Goal: Task Accomplishment & Management: Use online tool/utility

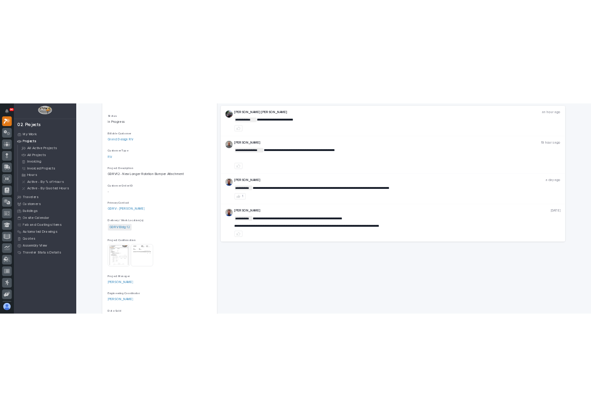
scroll to position [139, 0]
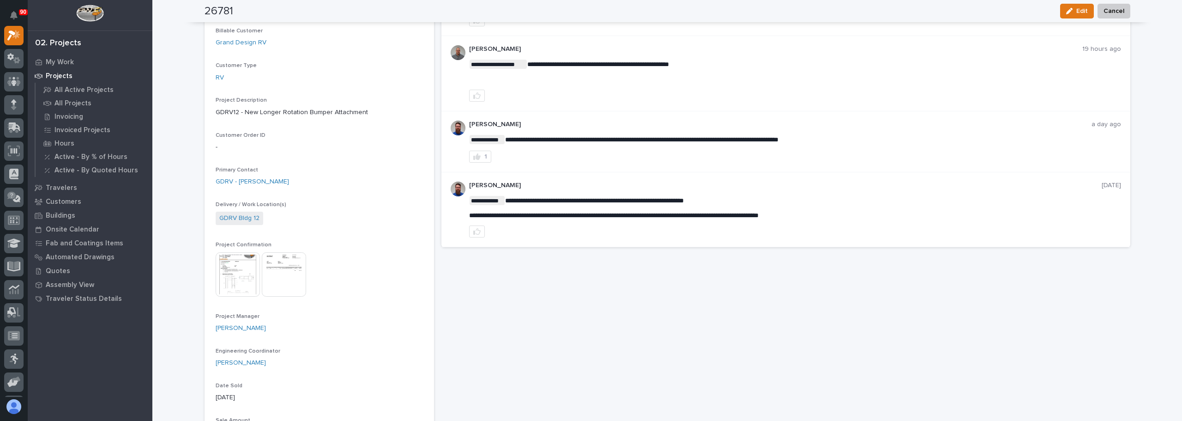
click at [241, 268] on img at bounding box center [238, 274] width 44 height 44
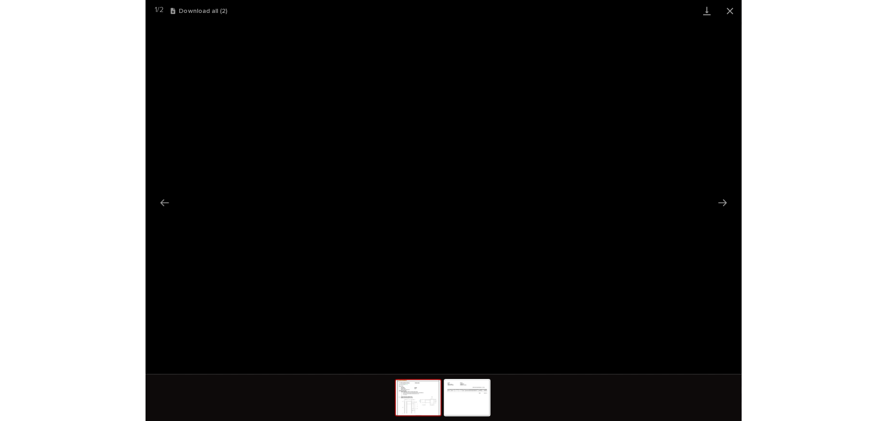
scroll to position [0, 0]
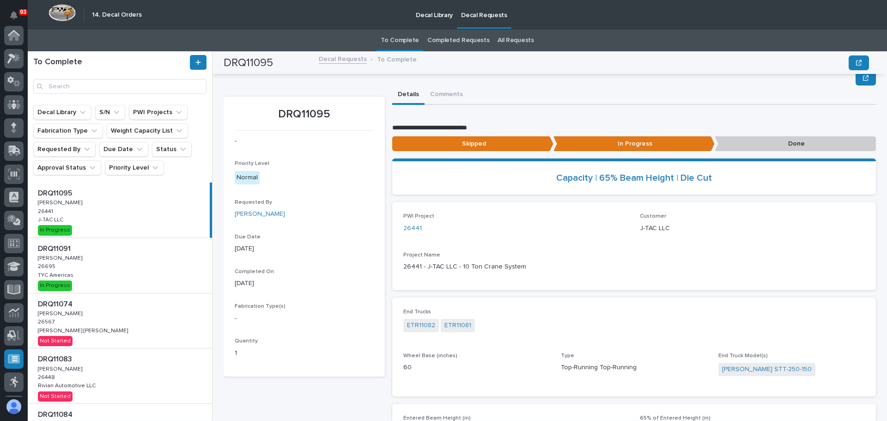
scroll to position [185, 0]
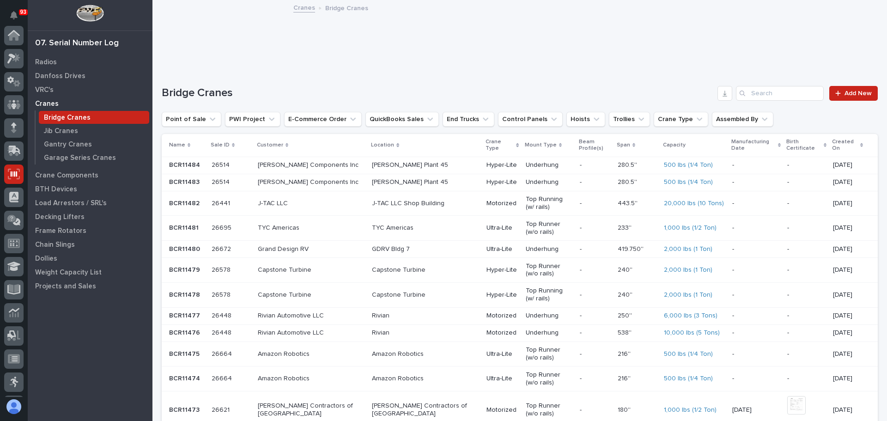
scroll to position [114, 0]
click at [55, 228] on p "Frame Rotators" at bounding box center [60, 231] width 51 height 8
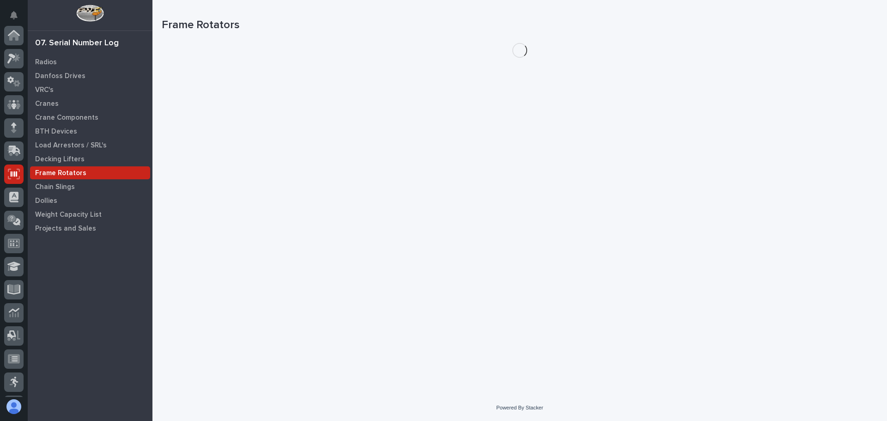
scroll to position [114, 0]
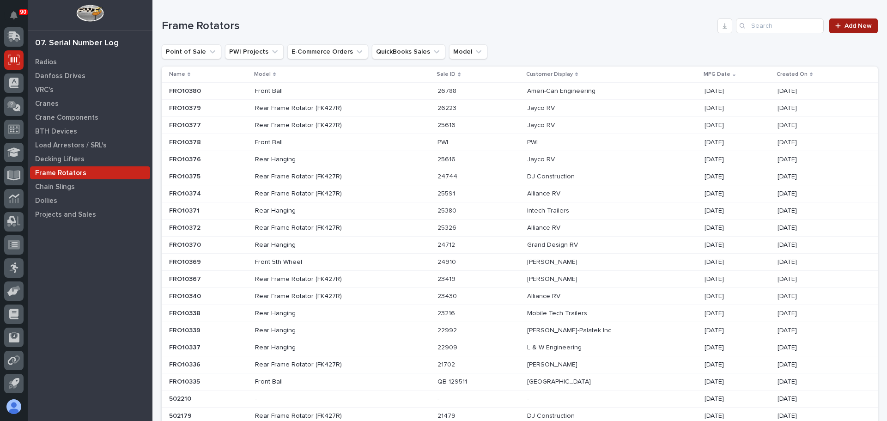
click at [854, 30] on link "Add New" at bounding box center [853, 25] width 48 height 15
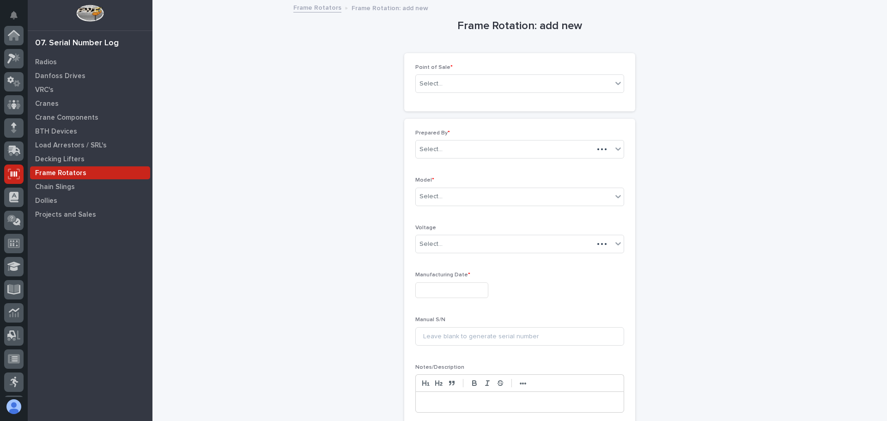
scroll to position [114, 0]
click at [485, 86] on div "Select..." at bounding box center [514, 83] width 196 height 15
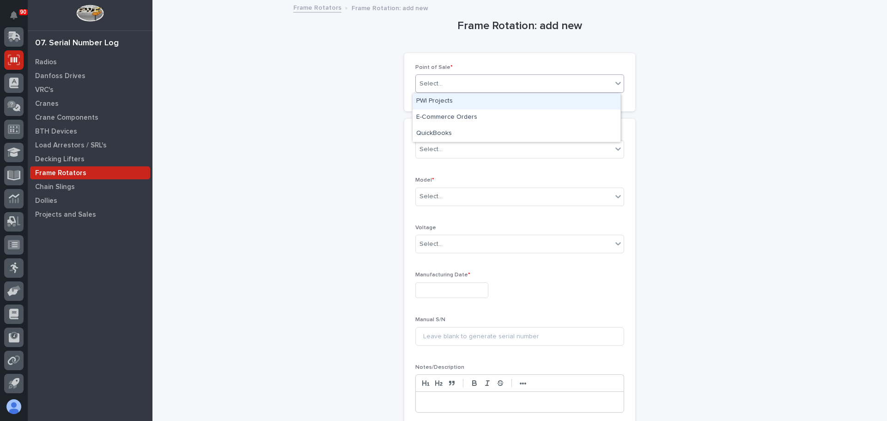
click at [449, 105] on div "PWI Projects" at bounding box center [516, 101] width 208 height 16
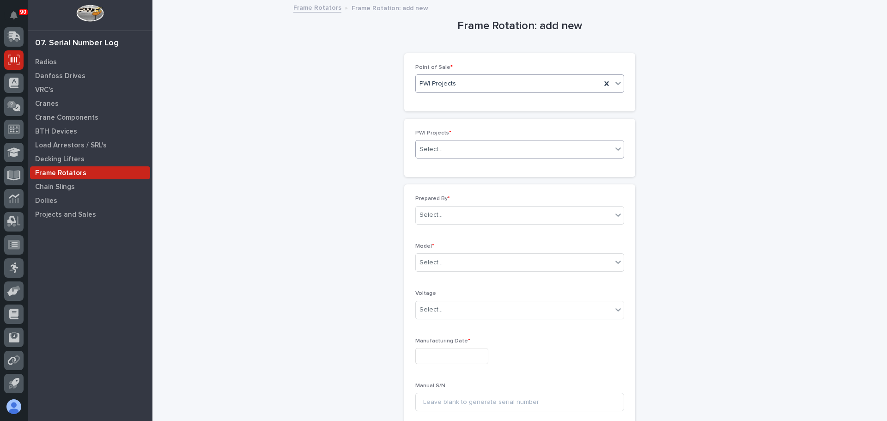
click at [440, 140] on div "Select..." at bounding box center [519, 149] width 209 height 18
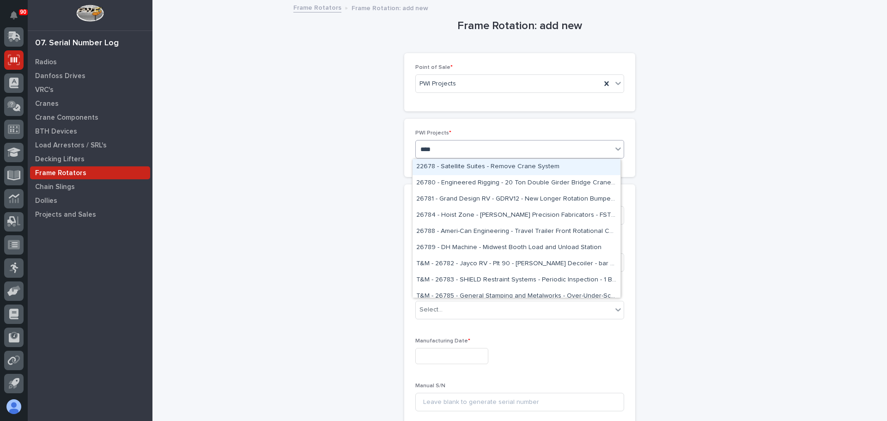
type input "*****"
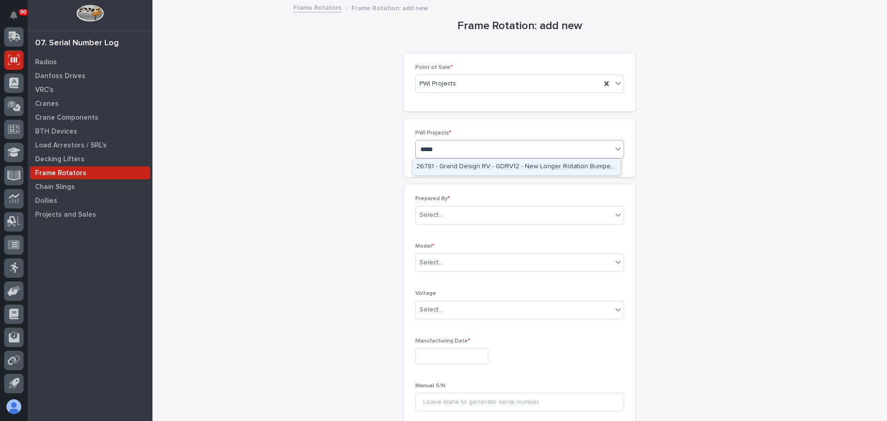
drag, startPoint x: 460, startPoint y: 165, endPoint x: 477, endPoint y: 176, distance: 20.0
click at [461, 165] on div "26781 - Grand Design RV - GDRV12 - New Longer Rotation Bumper Attachment" at bounding box center [516, 167] width 208 height 16
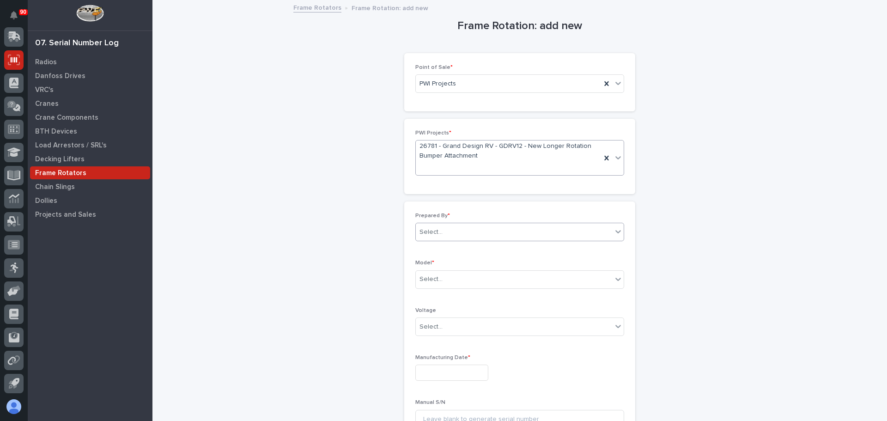
click at [436, 227] on div "Select..." at bounding box center [430, 232] width 23 height 10
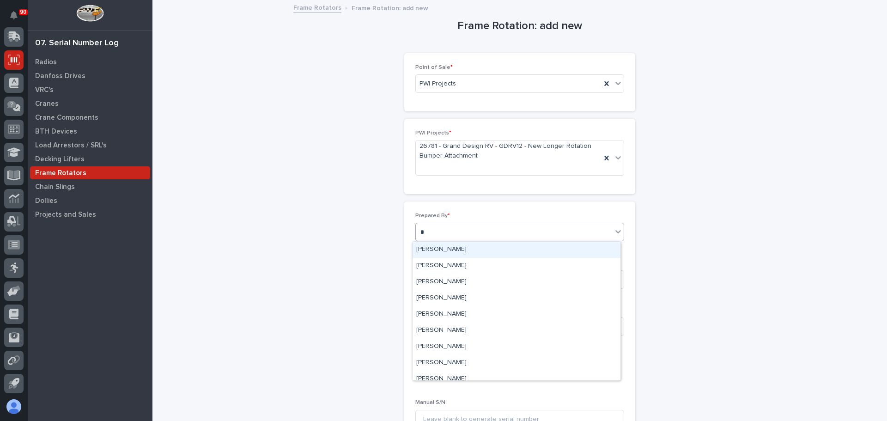
type input "**"
click at [451, 249] on div "Ken Overmyer" at bounding box center [516, 250] width 208 height 16
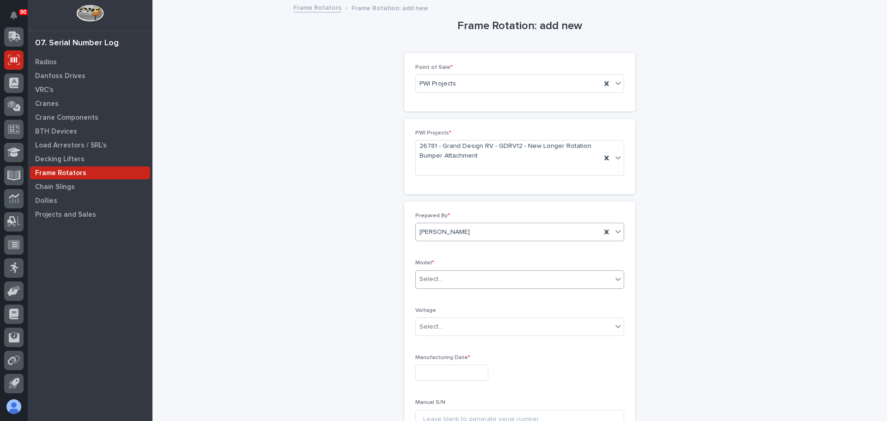
click at [454, 280] on div "Select..." at bounding box center [514, 279] width 196 height 15
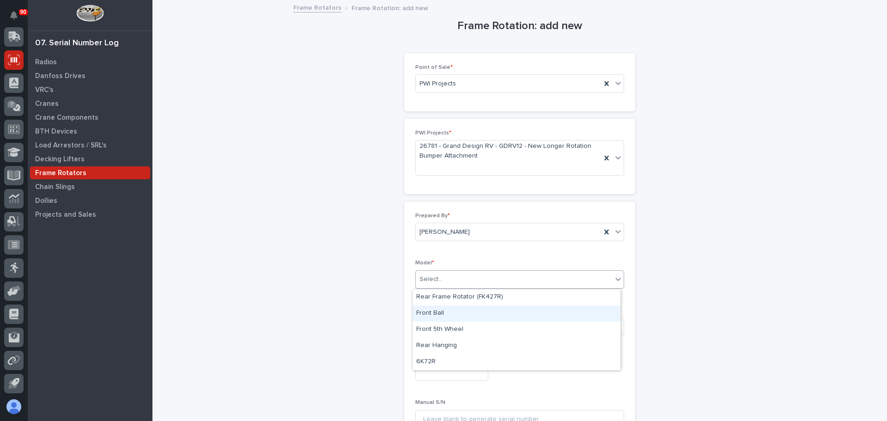
click at [476, 312] on div "Front Ball" at bounding box center [516, 313] width 208 height 16
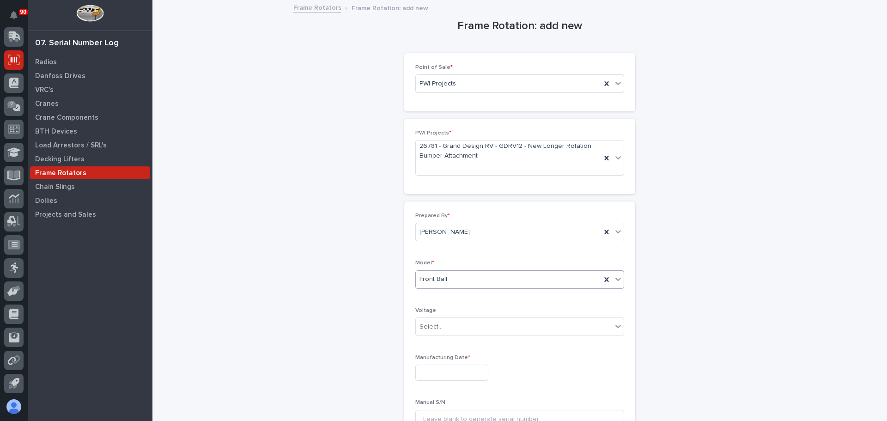
scroll to position [92, 0]
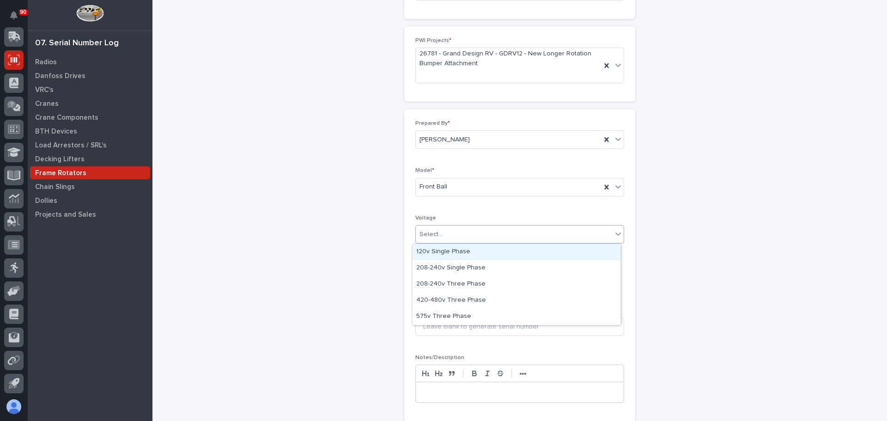
click at [465, 239] on div "Select..." at bounding box center [514, 234] width 196 height 15
click at [354, 232] on div "Frame Rotation: add new Loading... Saving… Loading... Saving… Loading... Saving…" at bounding box center [520, 176] width 716 height 535
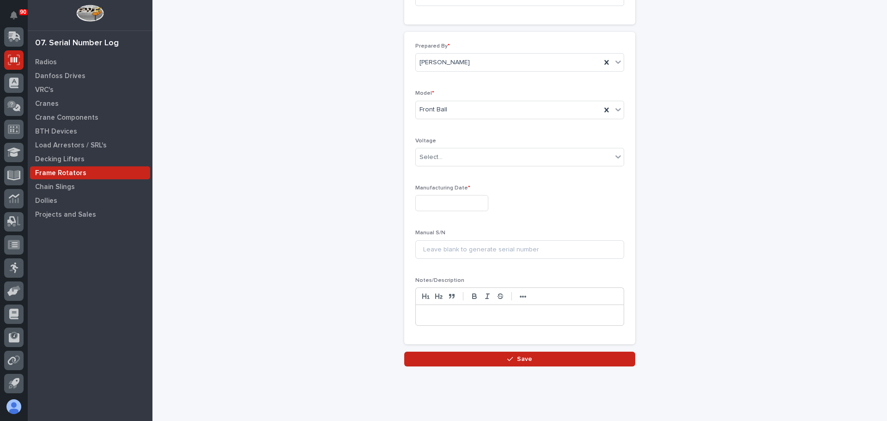
scroll to position [185, 0]
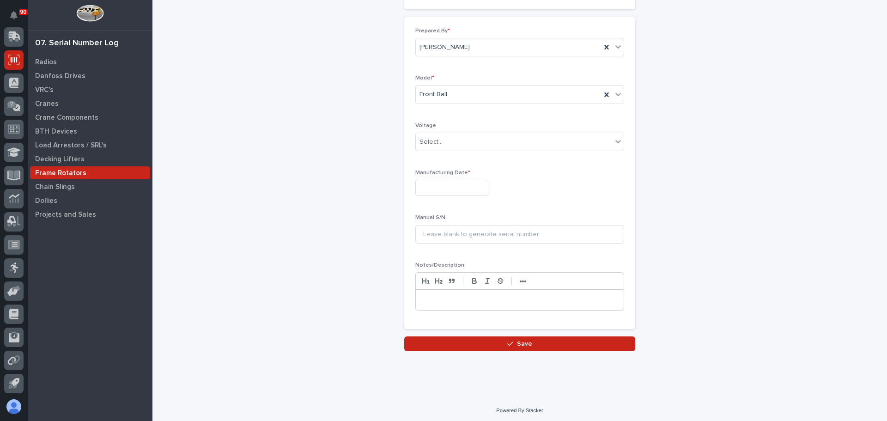
drag, startPoint x: 457, startPoint y: 201, endPoint x: 460, endPoint y: 195, distance: 6.0
click at [457, 199] on div "Manufacturing Date *" at bounding box center [519, 186] width 209 height 34
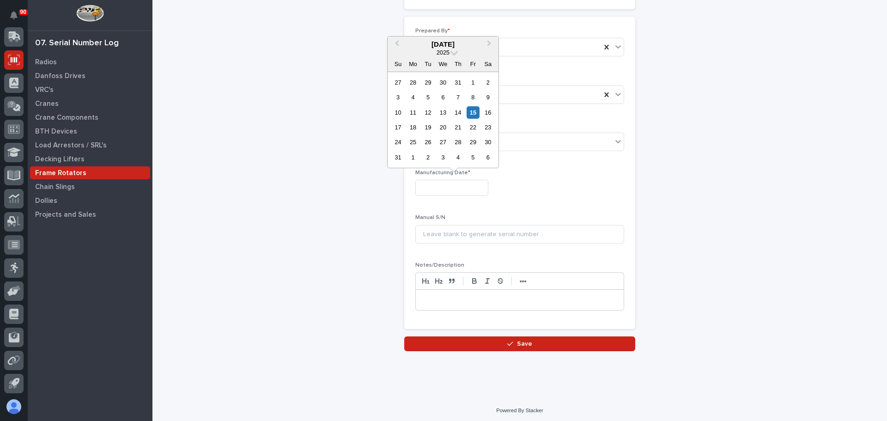
click at [461, 191] on input "text" at bounding box center [451, 188] width 73 height 16
click at [472, 112] on div "15" at bounding box center [472, 112] width 12 height 12
type input "**********"
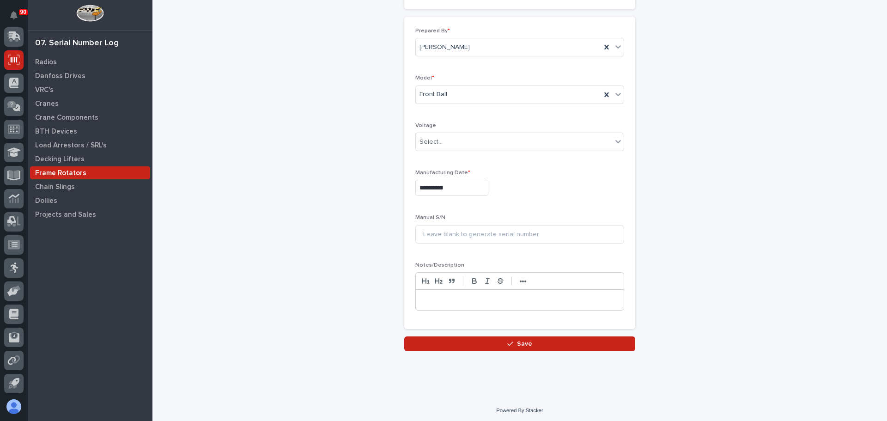
scroll to position [188, 0]
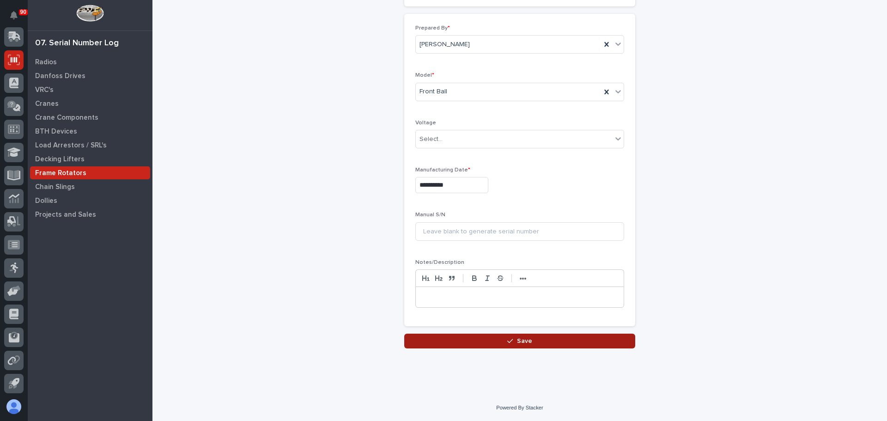
click at [525, 345] on span "Save" at bounding box center [524, 341] width 15 height 8
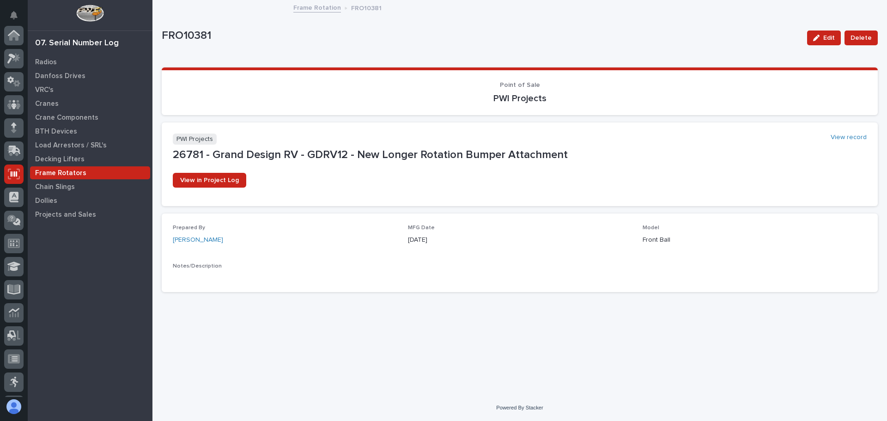
scroll to position [114, 0]
click at [315, 8] on link "Frame Rotation" at bounding box center [317, 7] width 48 height 11
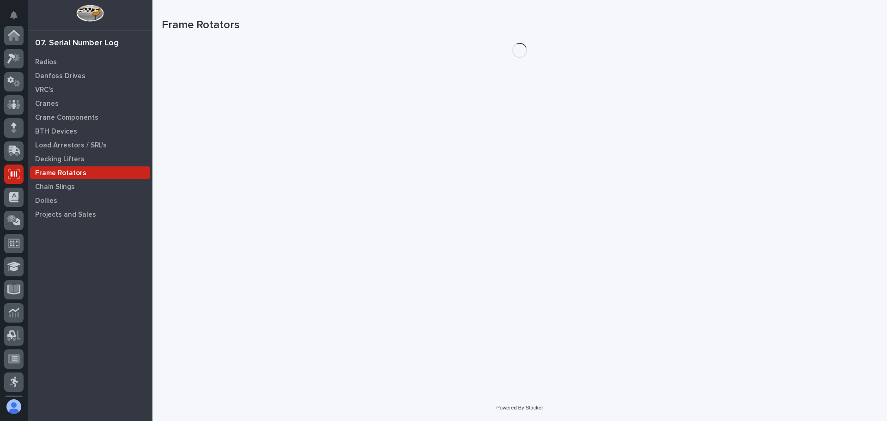
scroll to position [114, 0]
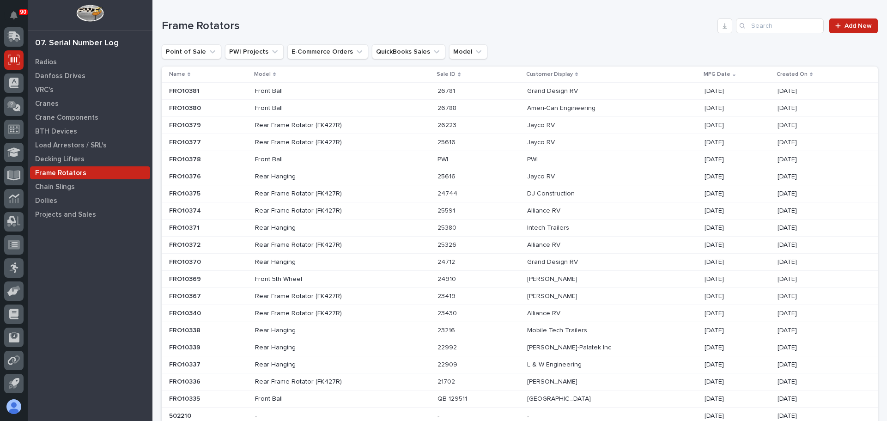
click at [238, 158] on p at bounding box center [208, 160] width 79 height 8
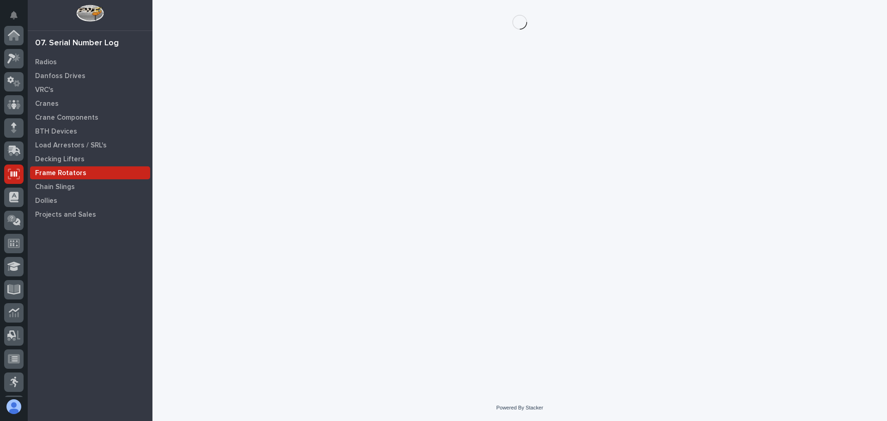
scroll to position [114, 0]
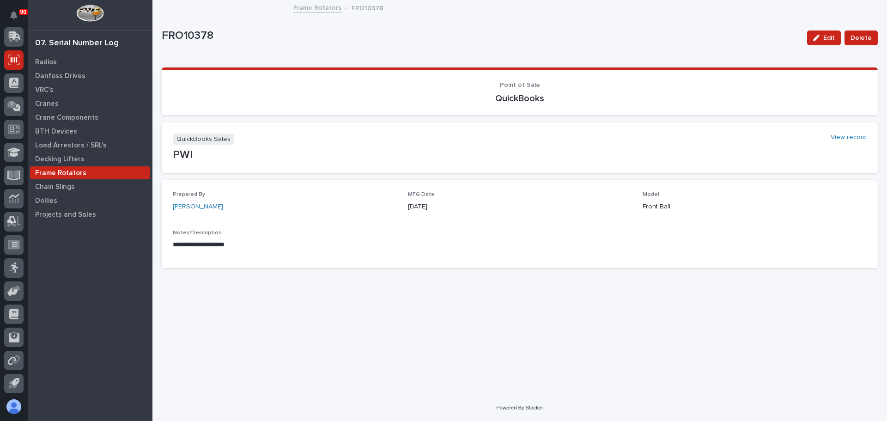
click at [312, 10] on link "Frame Rotators" at bounding box center [317, 7] width 48 height 11
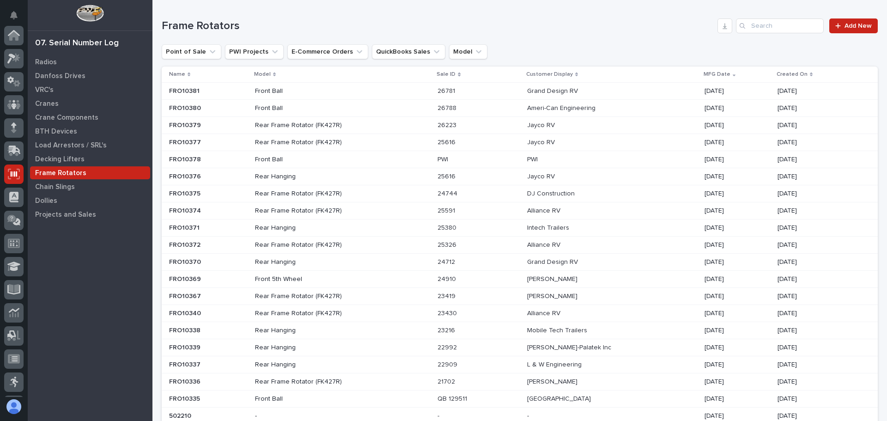
scroll to position [114, 0]
click at [228, 114] on div "FRO10380 FRO10380" at bounding box center [208, 108] width 79 height 15
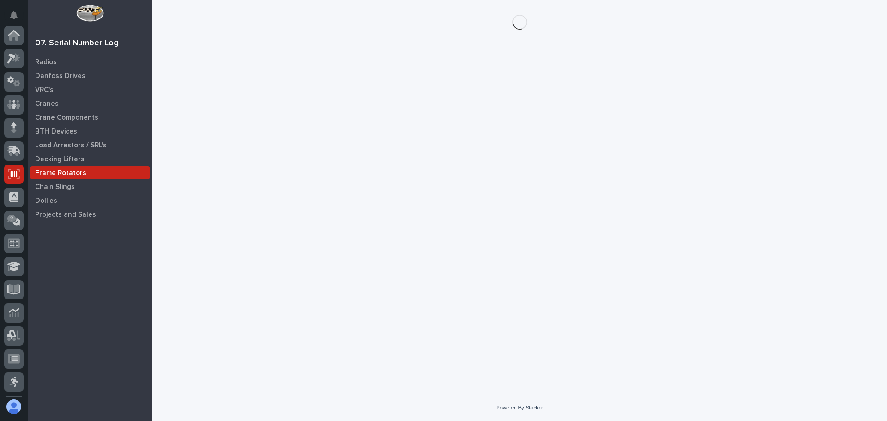
scroll to position [114, 0]
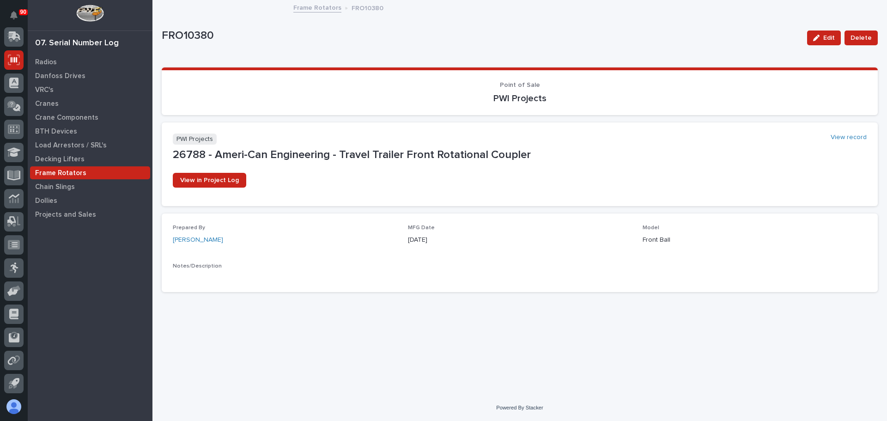
drag, startPoint x: 566, startPoint y: 327, endPoint x: 561, endPoint y: 328, distance: 5.1
click at [565, 328] on div "Loading... Saving… Loading... Saving… FRO10380 Edit Delete FRO10380 Edit Delete…" at bounding box center [519, 186] width 725 height 370
click at [329, 12] on div "Frame Rotators FRO10380" at bounding box center [520, 8] width 462 height 13
click at [326, 9] on link "Frame Rotators" at bounding box center [317, 7] width 48 height 11
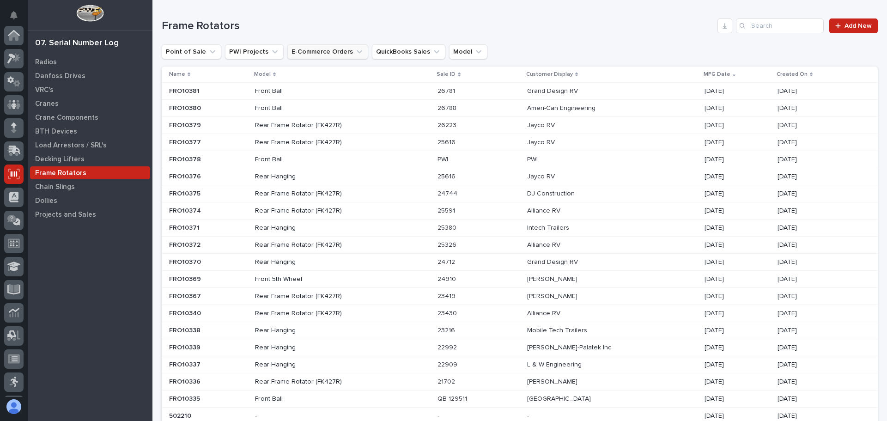
scroll to position [114, 0]
click at [317, 90] on p "Front Ball" at bounding box center [336, 91] width 162 height 8
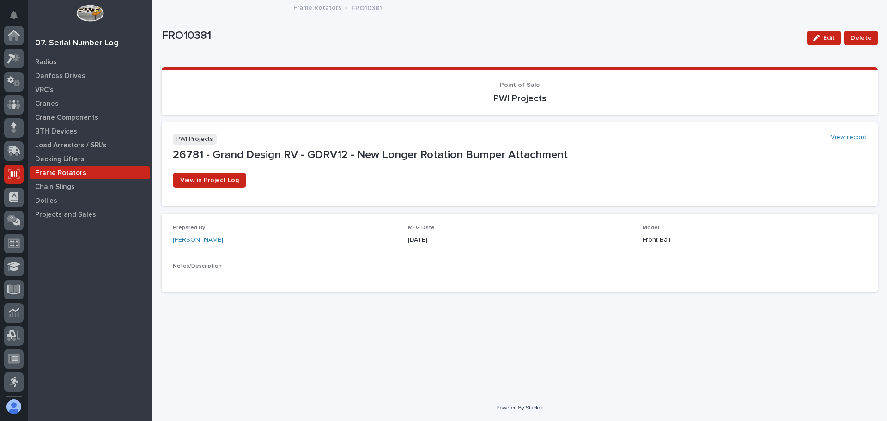
scroll to position [114, 0]
click at [816, 42] on button "Edit" at bounding box center [824, 37] width 34 height 15
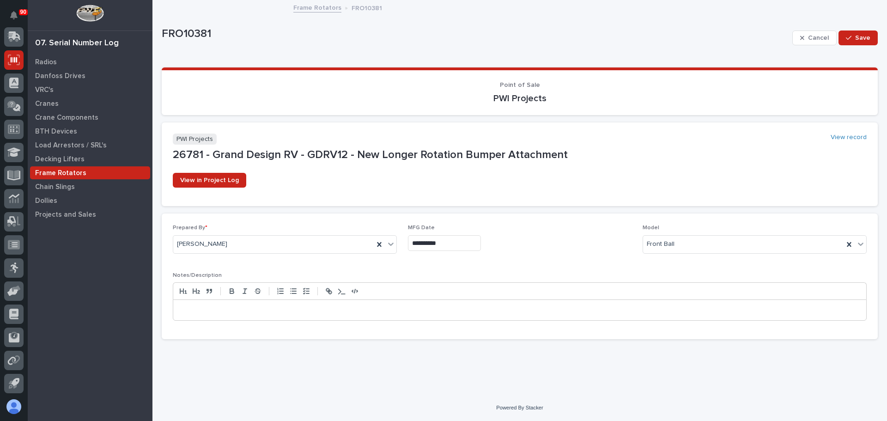
click at [251, 307] on p at bounding box center [519, 309] width 679 height 9
click at [865, 36] on span "Save" at bounding box center [862, 38] width 15 height 8
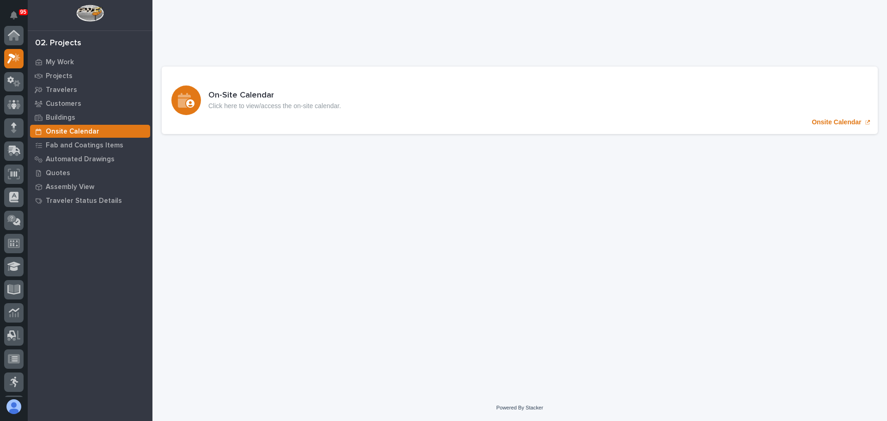
scroll to position [23, 0]
